Goal: Book appointment/travel/reservation

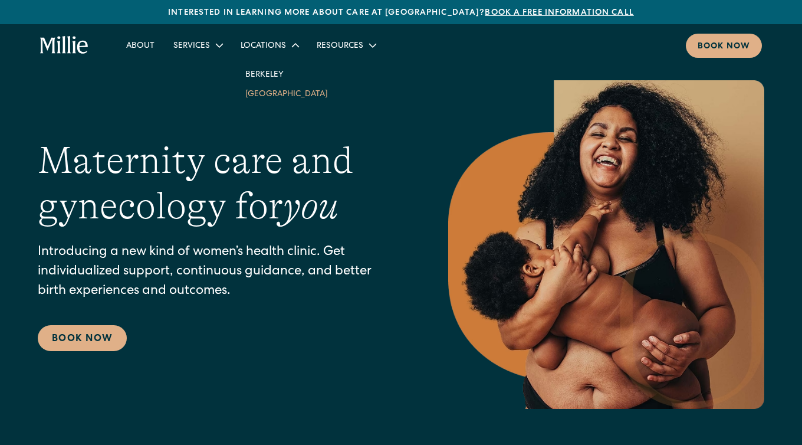
click at [258, 100] on link "South Bay" at bounding box center [286, 93] width 101 height 19
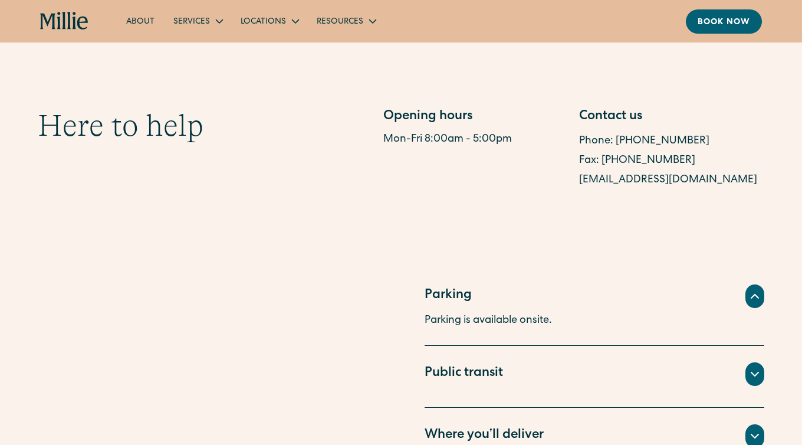
scroll to position [585, 0]
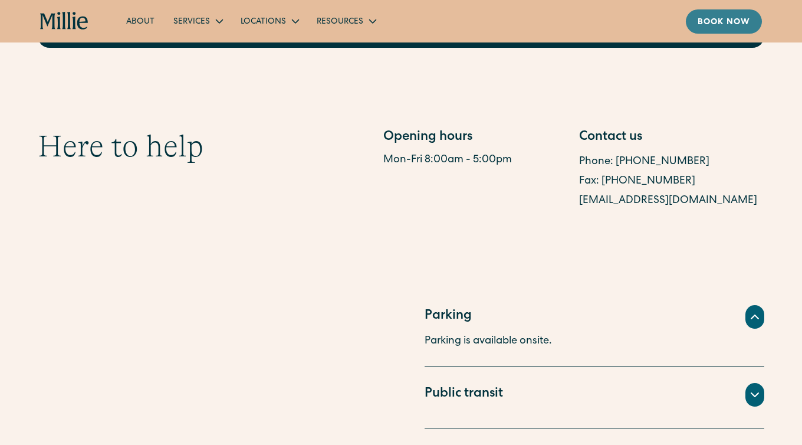
click at [716, 24] on div "Book now" at bounding box center [724, 23] width 52 height 12
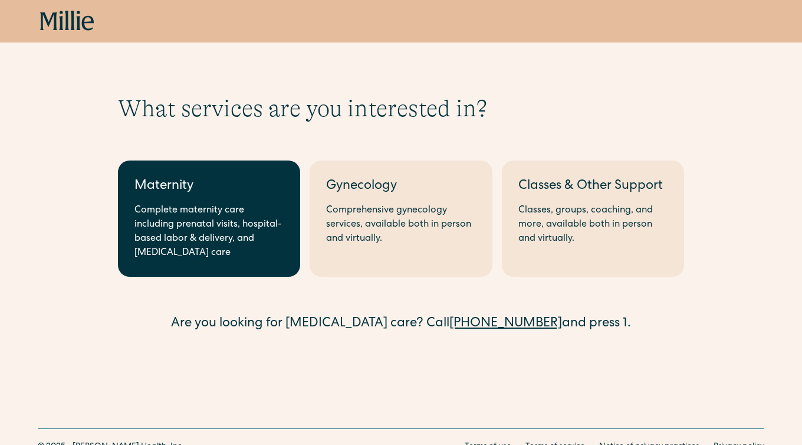
click at [220, 236] on div "Complete maternity care including prenatal visits, hospital-based labor & deliv…" at bounding box center [208, 231] width 149 height 57
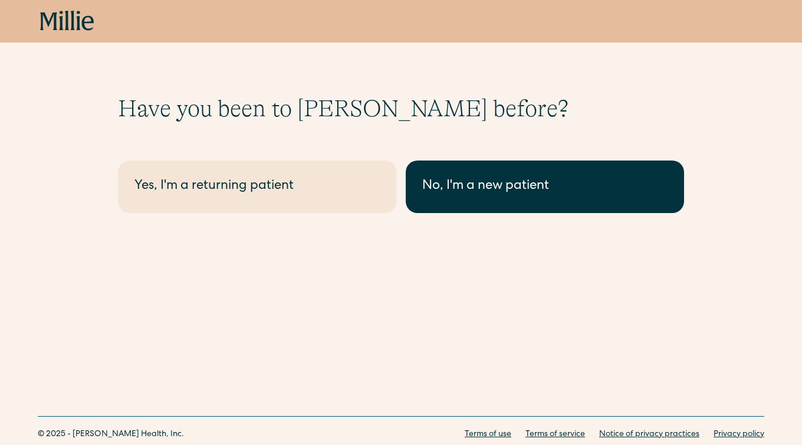
click at [460, 188] on div "No, I'm a new patient" at bounding box center [544, 186] width 245 height 19
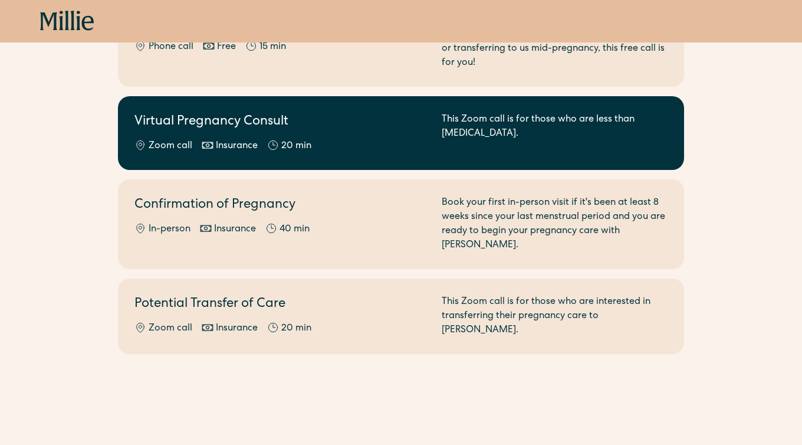
scroll to position [169, 0]
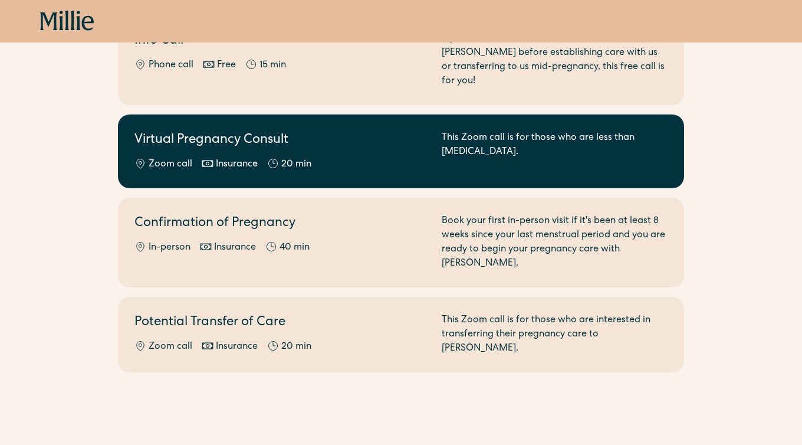
click at [389, 162] on link "Virtual Pregnancy Consult Zoom call Insurance 20 min This Zoom call is for thos…" at bounding box center [401, 151] width 566 height 74
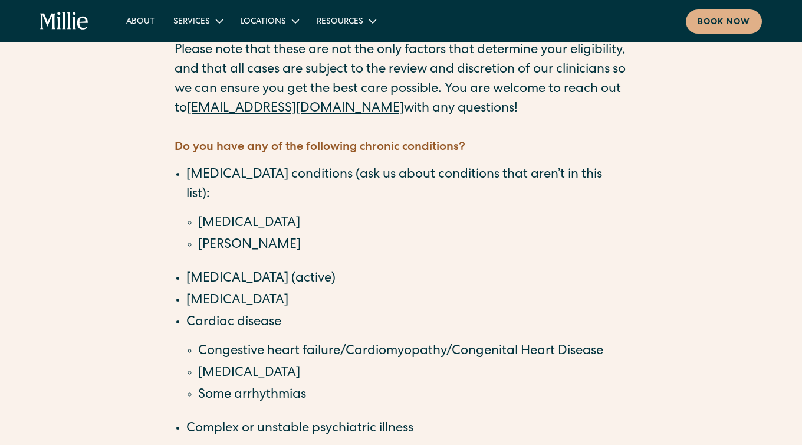
scroll to position [19, 0]
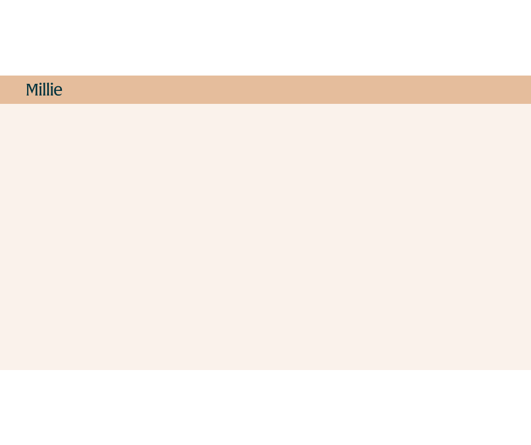
scroll to position [367, 0]
